Goal: Information Seeking & Learning: Check status

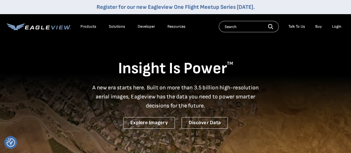
click at [335, 27] on div "Login" at bounding box center [336, 26] width 9 height 5
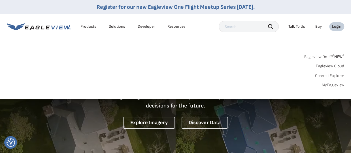
click at [337, 24] on li "Login" at bounding box center [336, 26] width 15 height 8
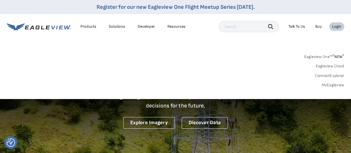
click at [336, 26] on div "Login" at bounding box center [336, 26] width 9 height 5
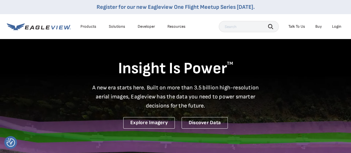
click at [336, 26] on div "Login" at bounding box center [336, 26] width 9 height 5
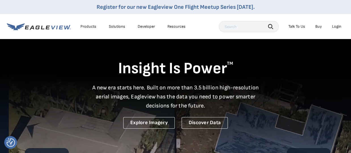
click at [339, 29] on div "Login" at bounding box center [336, 26] width 9 height 5
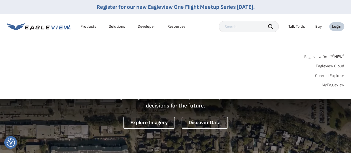
click at [336, 82] on div "Eagleview One™ * NEW * Eagleview Cloud ConnectExplorer MyEagleview" at bounding box center [175, 70] width 337 height 35
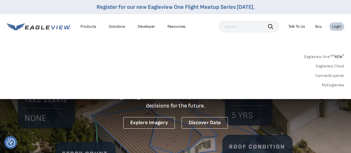
click at [329, 84] on link "MyEagleview" at bounding box center [332, 85] width 23 height 5
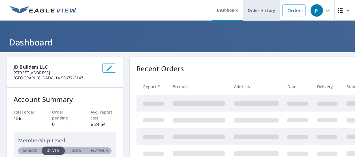
click at [266, 13] on link "Order History" at bounding box center [261, 10] width 37 height 21
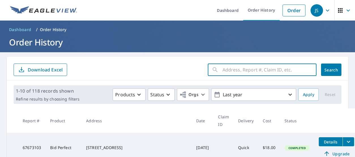
click at [258, 65] on input "text" at bounding box center [270, 70] width 94 height 16
type input "1605"
click button "Search" at bounding box center [331, 70] width 20 height 12
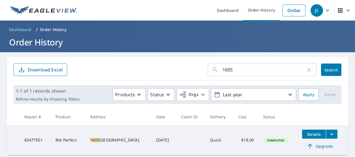
click at [240, 73] on input "1605" at bounding box center [264, 70] width 83 height 16
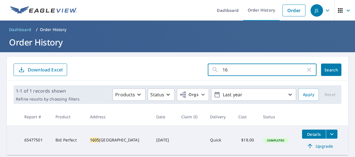
type input "1"
type input "Knoll Ridge"
click button "Search" at bounding box center [331, 70] width 20 height 12
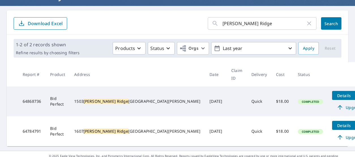
scroll to position [47, 0]
